Goal: Task Accomplishment & Management: Use online tool/utility

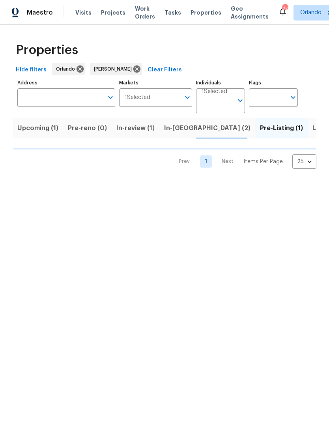
scroll to position [0, 9]
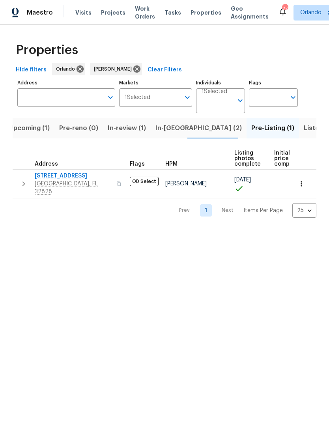
click at [73, 179] on span "[STREET_ADDRESS]" at bounding box center [73, 176] width 77 height 8
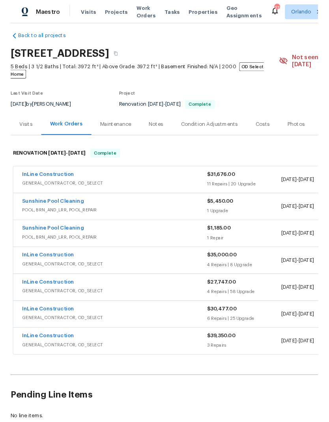
scroll to position [6, 0]
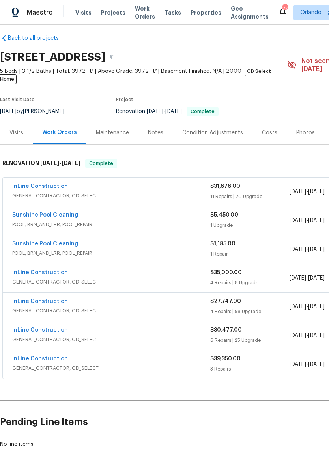
click at [51, 184] on link "InLine Construction" at bounding box center [40, 187] width 56 height 6
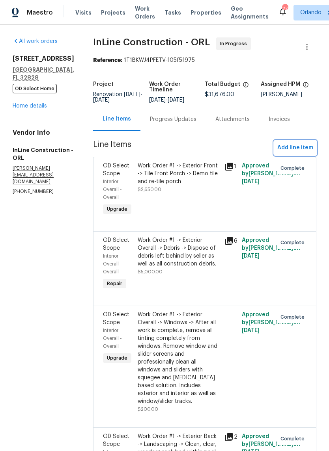
click at [299, 148] on span "Add line item" at bounding box center [295, 148] width 36 height 10
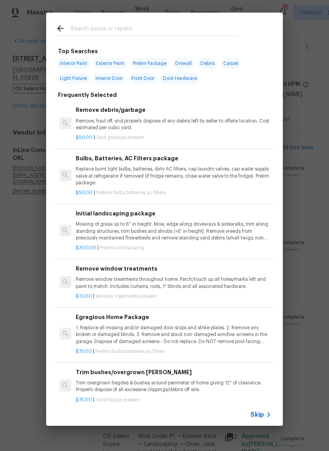
click at [112, 27] on input "text" at bounding box center [154, 30] width 167 height 12
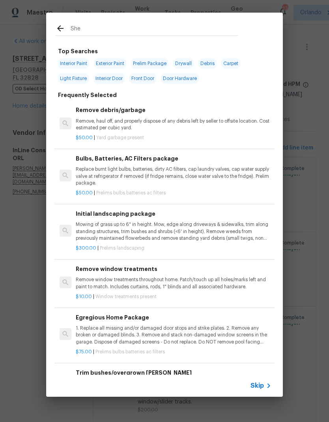
type input "Shel"
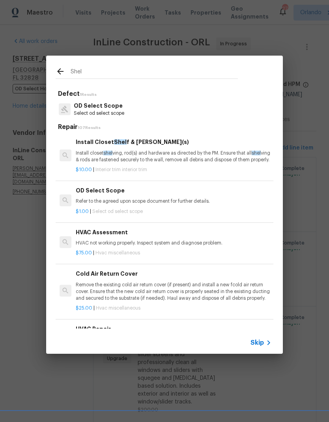
click at [156, 153] on p "Install closet shel ving, rod(s) and hardware as directed by the PM. Ensure tha…" at bounding box center [174, 156] width 196 height 13
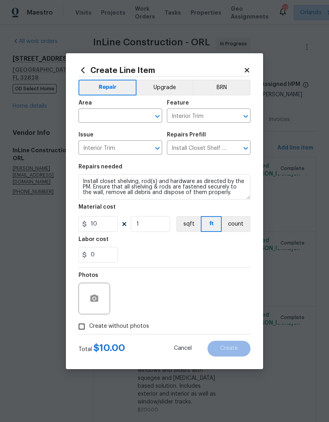
click at [156, 153] on icon "Open" at bounding box center [157, 148] width 9 height 9
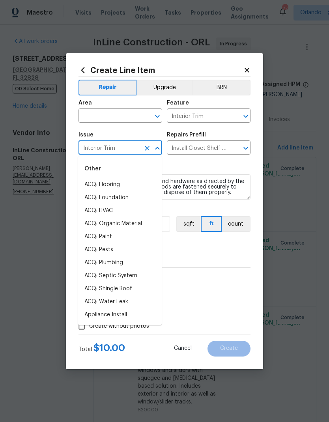
click at [140, 125] on span "Area ​" at bounding box center [120, 111] width 84 height 32
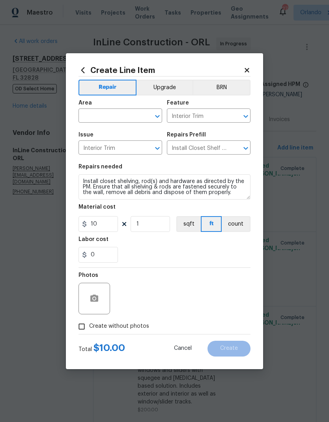
click at [122, 120] on input "text" at bounding box center [109, 116] width 62 height 12
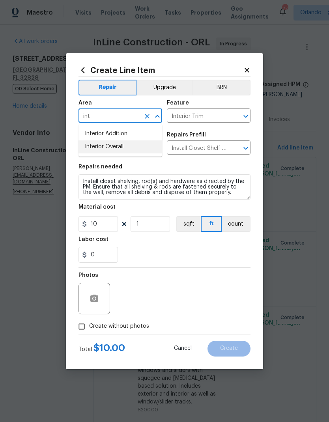
click at [119, 147] on li "Interior Overall" at bounding box center [120, 146] width 84 height 13
type input "Interior Overall"
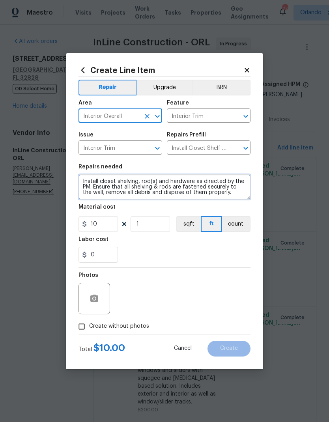
click at [125, 182] on textarea "Install closet shelving, rod(s) and hardware as directed by the PM. Ensure that…" at bounding box center [164, 186] width 172 height 25
click at [124, 181] on textarea "Install closet shelving, rod(s) and hardware as directed by the PM. Ensure that…" at bounding box center [164, 186] width 172 height 25
click at [117, 184] on textarea "Install closet shelving, rod(s) and hardware as directed by the PM. Ensure that…" at bounding box center [164, 186] width 172 height 25
click at [236, 147] on icon "Clear" at bounding box center [235, 148] width 8 height 8
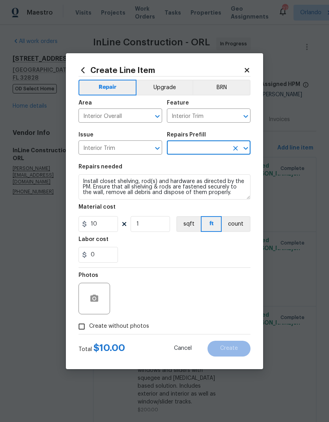
click at [211, 144] on input "text" at bounding box center [198, 148] width 62 height 12
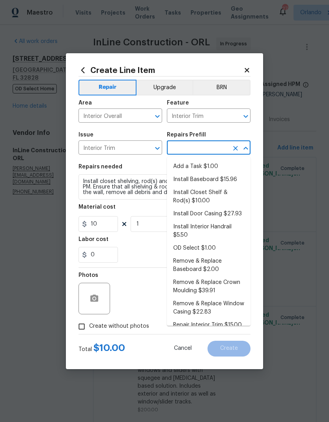
click at [206, 167] on li "Add a Task $1.00" at bounding box center [209, 166] width 84 height 13
type input "Add a Task $1.00"
type textarea "HPM to detail"
type input "Add a Task $1.00"
type input "1"
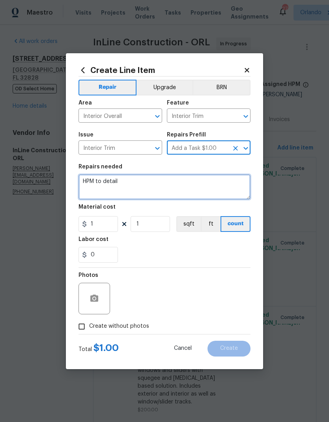
click at [93, 180] on textarea "HPM to detail" at bounding box center [164, 186] width 172 height 25
click at [90, 179] on textarea "HPM to detail" at bounding box center [164, 186] width 172 height 25
click at [91, 179] on textarea "HPM to detail" at bounding box center [164, 186] width 172 height 25
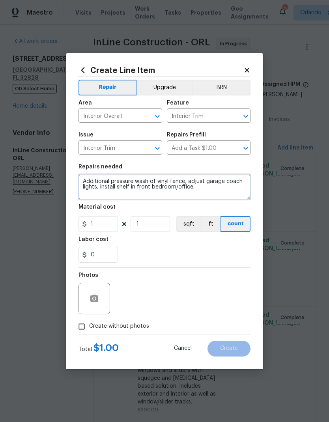
type textarea "Additional pressure wash of vinyl fence, adjust garage coach lights, install sh…"
click at [160, 250] on div "0" at bounding box center [164, 255] width 172 height 16
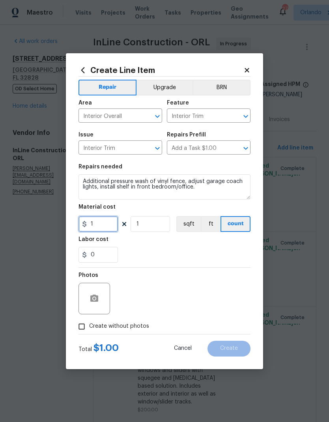
click at [106, 229] on input "1" at bounding box center [97, 224] width 39 height 16
type input "275"
click at [183, 246] on div "Labor cost" at bounding box center [164, 242] width 172 height 10
click at [138, 322] on label "Create without photos" at bounding box center [111, 326] width 75 height 15
click at [89, 322] on input "Create without photos" at bounding box center [81, 326] width 15 height 15
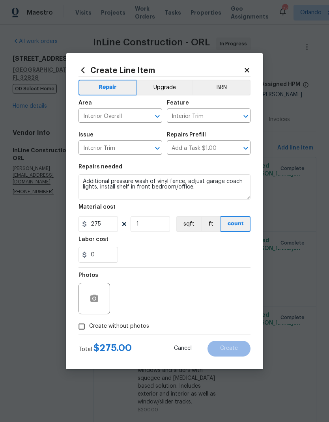
checkbox input "true"
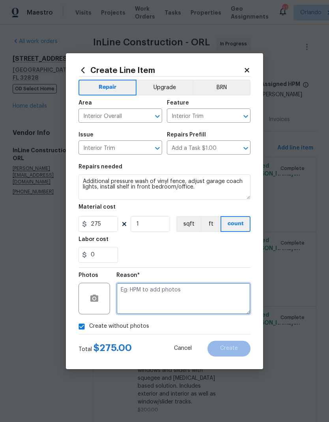
click at [175, 304] on textarea at bounding box center [183, 299] width 134 height 32
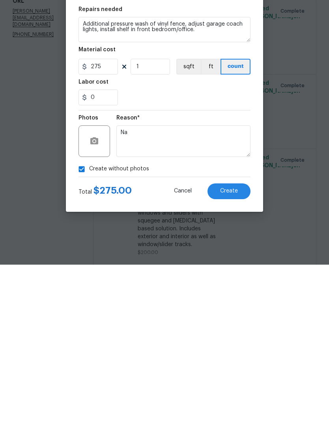
scroll to position [32, 0]
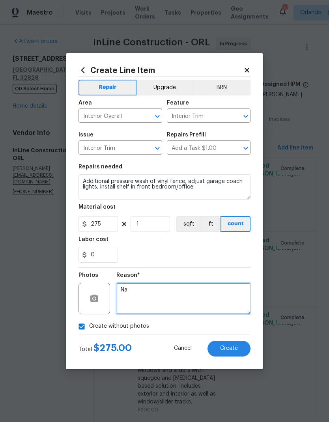
type textarea "Na"
click at [238, 352] on button "Create" at bounding box center [228, 349] width 43 height 16
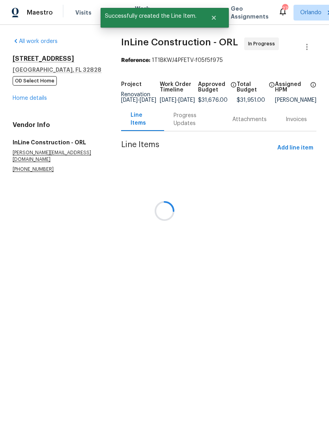
scroll to position [0, 0]
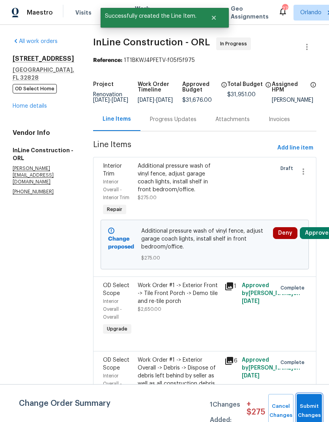
click at [304, 417] on span "Submit Changes" at bounding box center [308, 411] width 17 height 18
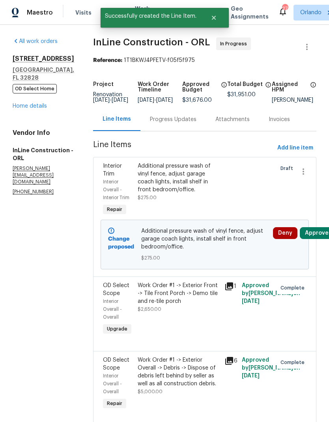
click at [320, 237] on button "Approve" at bounding box center [317, 233] width 34 height 12
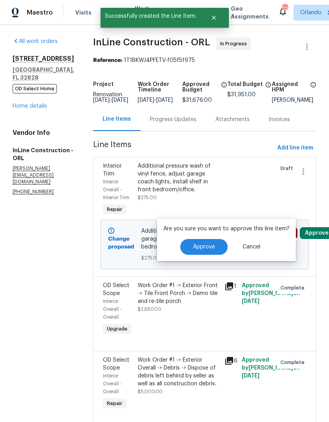
click at [208, 248] on span "Approve" at bounding box center [204, 247] width 22 height 6
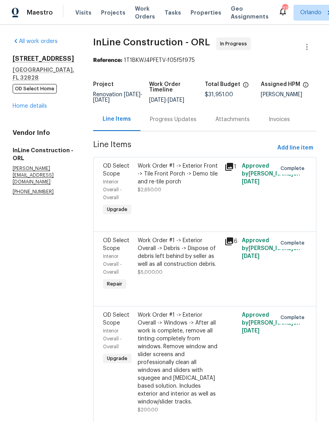
click at [42, 104] on link "Home details" at bounding box center [30, 106] width 34 height 6
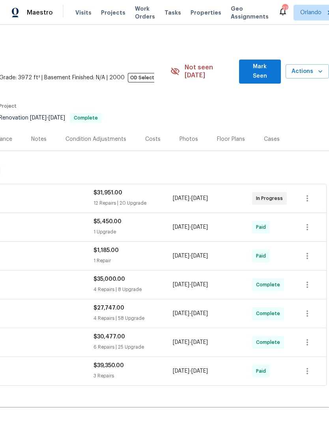
scroll to position [0, 117]
click at [263, 67] on span "Mark Seen" at bounding box center [259, 71] width 29 height 19
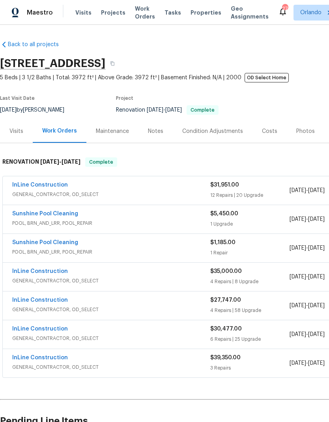
scroll to position [0, 0]
click at [52, 185] on link "InLine Construction" at bounding box center [40, 185] width 56 height 6
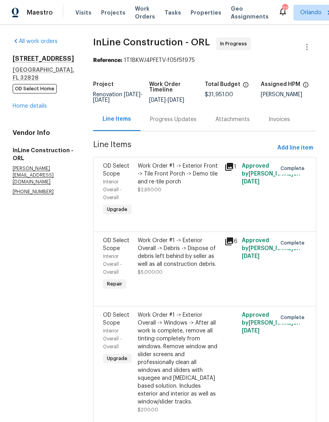
click at [43, 116] on div "All work orders 2609 Windsorgate Ln Orlando, FL 32828 OD Select Home Home detai…" at bounding box center [44, 116] width 62 height 158
click at [32, 108] on link "Home details" at bounding box center [30, 106] width 34 height 6
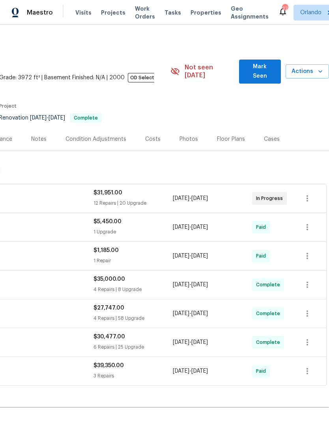
scroll to position [0, 117]
click at [262, 69] on span "Mark Seen" at bounding box center [259, 71] width 29 height 19
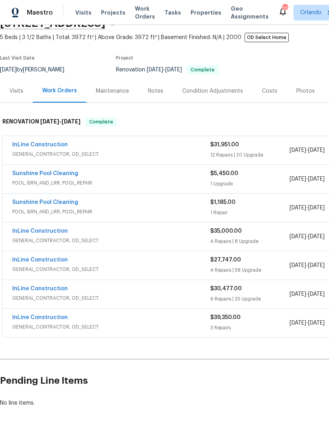
scroll to position [41, 0]
click at [45, 145] on link "InLine Construction" at bounding box center [40, 145] width 56 height 6
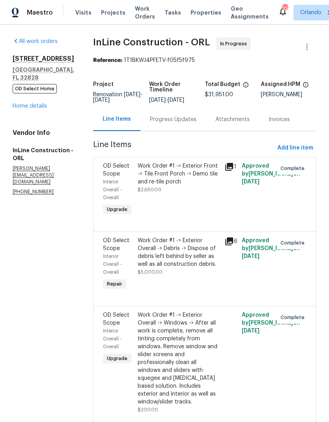
click at [35, 108] on link "Home details" at bounding box center [30, 106] width 34 height 6
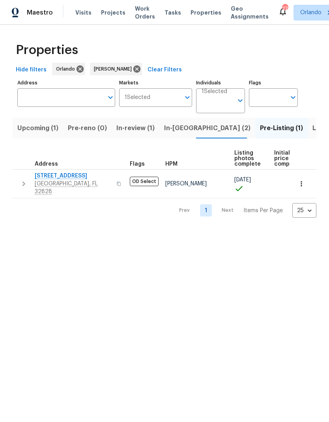
click at [85, 135] on button "Pre-reno (0)" at bounding box center [87, 128] width 48 height 21
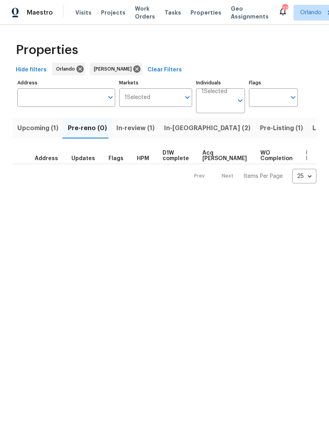
click at [42, 130] on span "Upcoming (1)" at bounding box center [37, 128] width 41 height 11
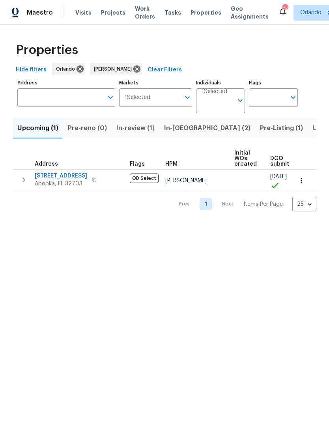
click at [139, 134] on button "In-review (1)" at bounding box center [136, 128] width 48 height 21
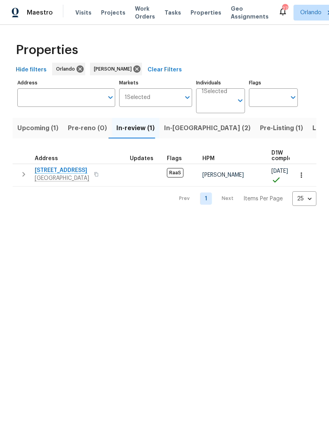
click at [181, 130] on span "In-reno (2)" at bounding box center [207, 128] width 86 height 11
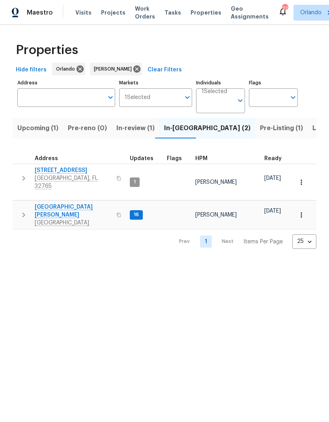
click at [63, 203] on span "7618 Brockbank Dr" at bounding box center [73, 211] width 77 height 16
click at [71, 173] on span "1201 Hollow Pine Dr" at bounding box center [73, 170] width 77 height 8
click at [260, 130] on span "Pre-Listing (1)" at bounding box center [281, 128] width 43 height 11
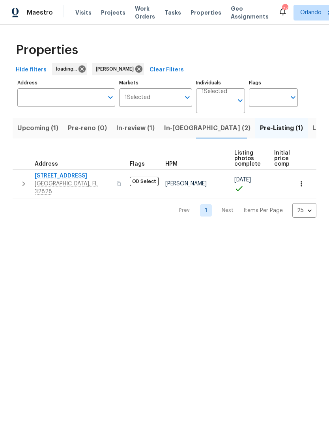
click at [76, 175] on span "2609 Windsorgate Ln" at bounding box center [73, 176] width 77 height 8
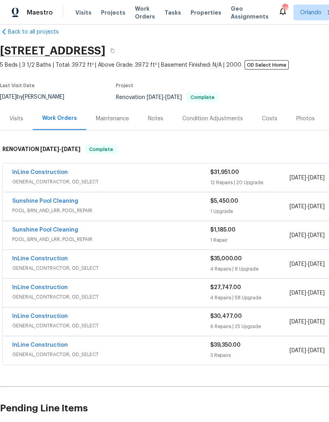
scroll to position [8, -2]
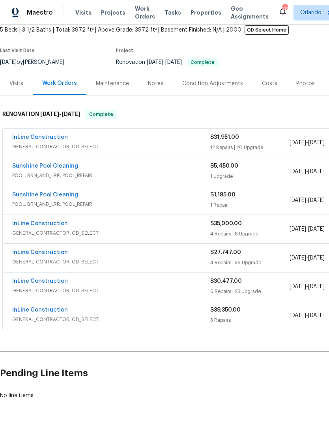
scroll to position [47, 0]
click at [56, 140] on link "InLine Construction" at bounding box center [40, 138] width 56 height 6
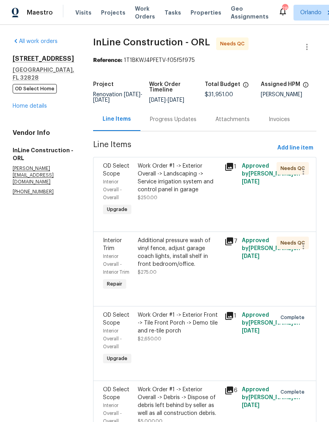
click at [199, 183] on div "Work Order #1 -> Exterior Overall -> Landscaping -> Service irrigation system a…" at bounding box center [179, 178] width 82 height 32
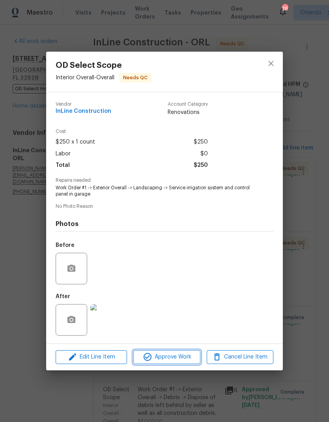
click at [190, 360] on span "Approve Work" at bounding box center [167, 357] width 62 height 10
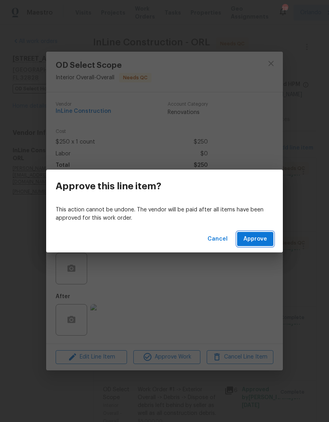
click at [257, 240] on span "Approve" at bounding box center [255, 239] width 24 height 10
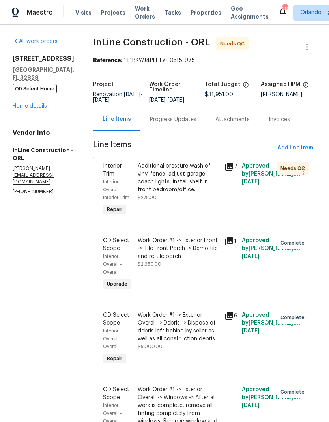
click at [198, 166] on div "Additional pressure wash of vinyl fence, adjust garage coach lights, install sh…" at bounding box center [179, 178] width 82 height 32
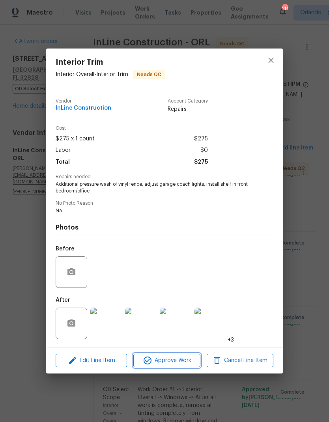
click at [183, 367] on button "Approve Work" at bounding box center [166, 361] width 67 height 14
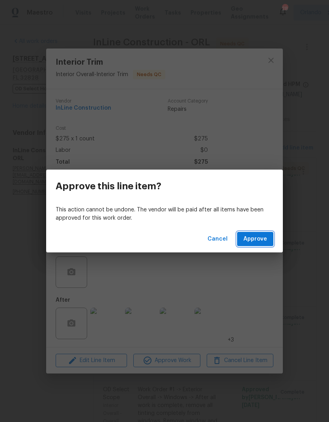
click at [263, 242] on span "Approve" at bounding box center [255, 239] width 24 height 10
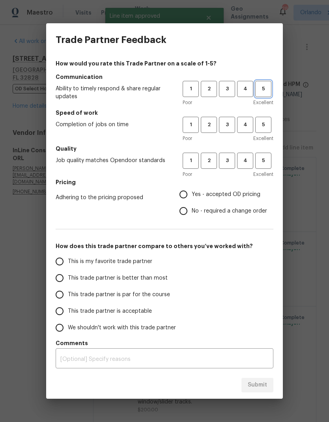
click at [265, 92] on span "5" at bounding box center [263, 88] width 15 height 9
click at [265, 119] on button "5" at bounding box center [263, 125] width 16 height 16
click at [267, 156] on button "5" at bounding box center [263, 161] width 16 height 16
click at [188, 197] on input "Yes - accepted OD pricing" at bounding box center [183, 194] width 17 height 17
radio input "true"
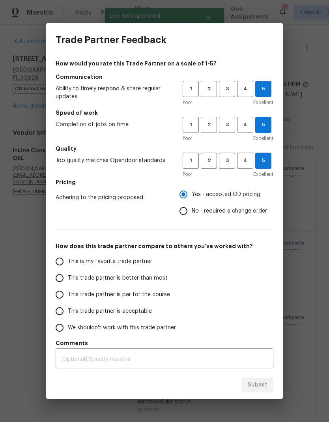
click at [131, 265] on span "This is my favorite trade partner" at bounding box center [110, 261] width 84 height 8
click at [68, 265] on input "This is my favorite trade partner" at bounding box center [59, 261] width 17 height 17
click at [260, 386] on span "Submit" at bounding box center [257, 385] width 19 height 10
radio input "true"
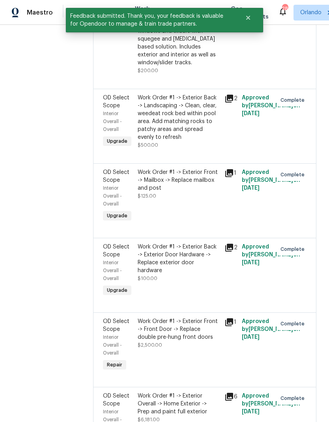
scroll to position [339, 0]
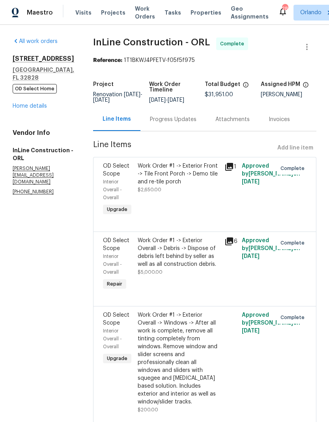
click at [41, 104] on link "Home details" at bounding box center [30, 106] width 34 height 6
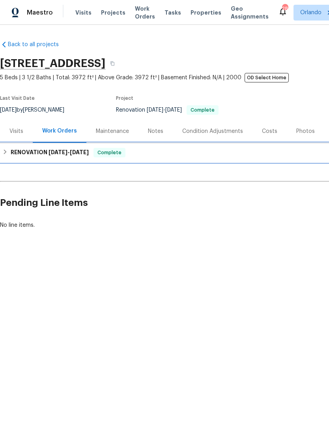
click at [169, 151] on div "RENOVATION 7/1/25 - 10/31/25 Complete" at bounding box center [222, 152] width 441 height 9
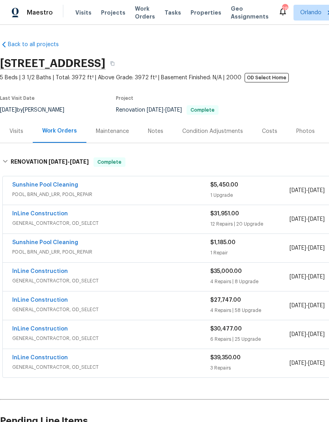
click at [21, 135] on div "Visits" at bounding box center [16, 131] width 14 height 8
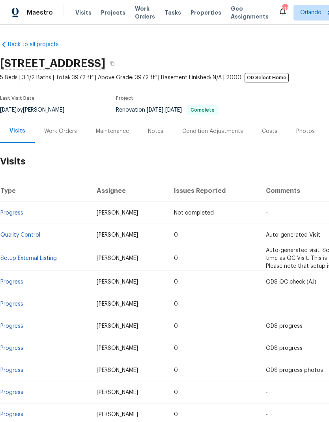
click at [68, 129] on div "Work Orders" at bounding box center [60, 131] width 33 height 8
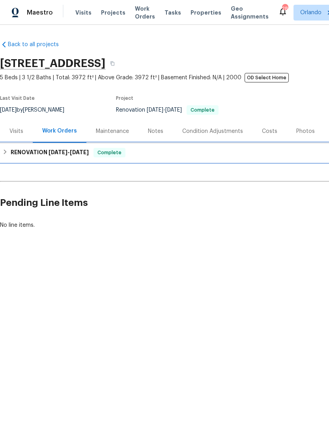
click at [192, 147] on div "RENOVATION 7/1/25 - 10/31/25 Complete" at bounding box center [222, 152] width 445 height 19
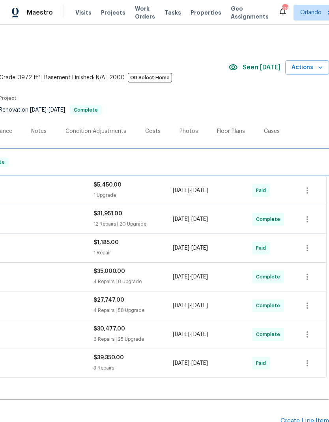
scroll to position [0, 117]
